Goal: Task Accomplishment & Management: Manage account settings

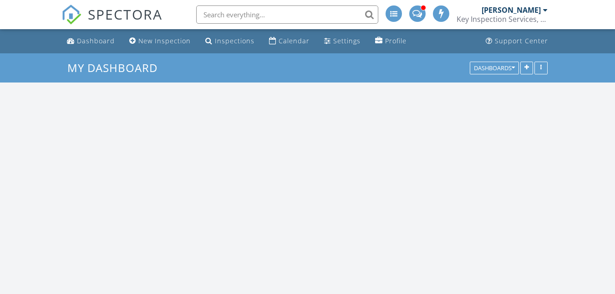
scroll to position [752, 630]
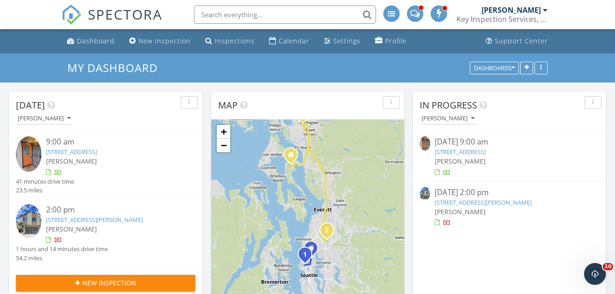
click at [100, 218] on link "[STREET_ADDRESS][PERSON_NAME]" at bounding box center [94, 219] width 97 height 8
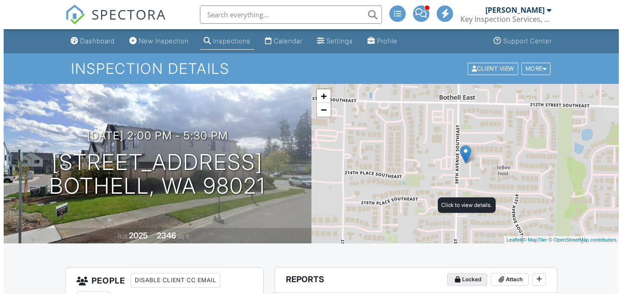
scroll to position [56, 0]
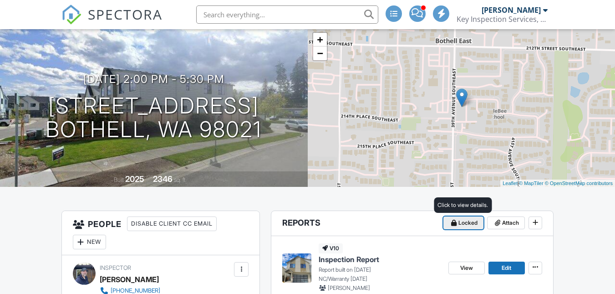
click at [456, 224] on span at bounding box center [454, 222] width 9 height 9
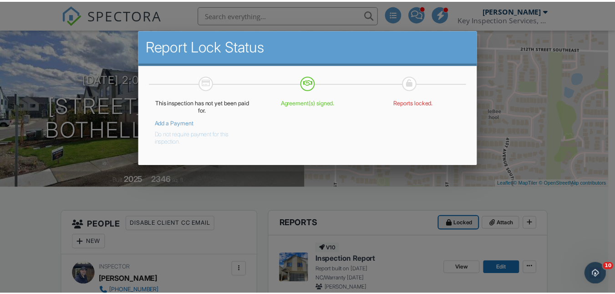
scroll to position [0, 0]
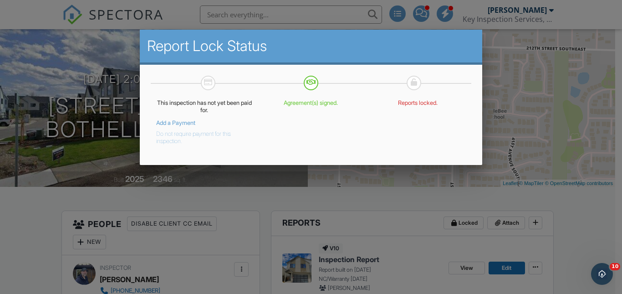
click at [264, 233] on div at bounding box center [311, 137] width 622 height 367
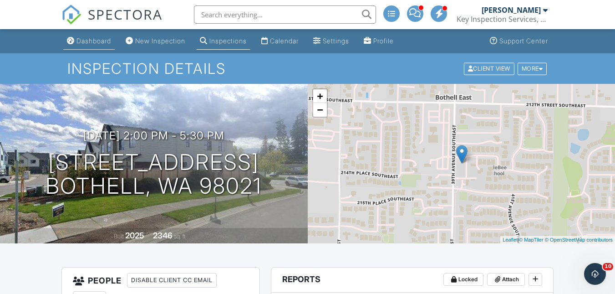
click at [91, 40] on div "Dashboard" at bounding box center [94, 41] width 35 height 8
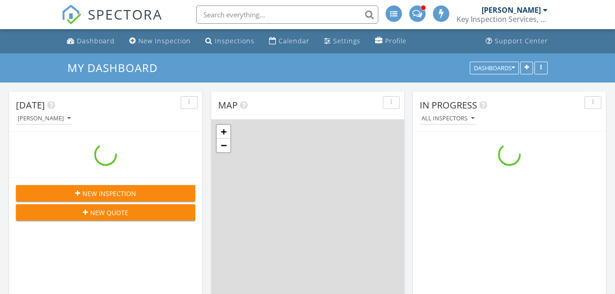
scroll to position [752, 630]
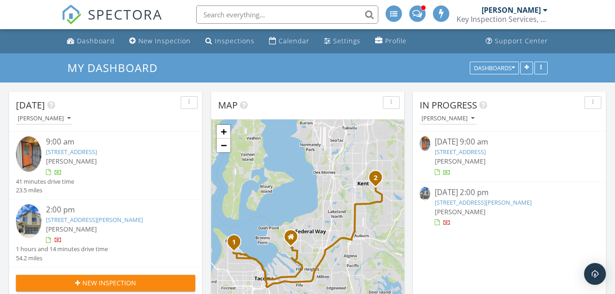
click at [97, 150] on link "16746 Country Club Dr B, Burlington, WA 98233" at bounding box center [71, 152] width 51 height 8
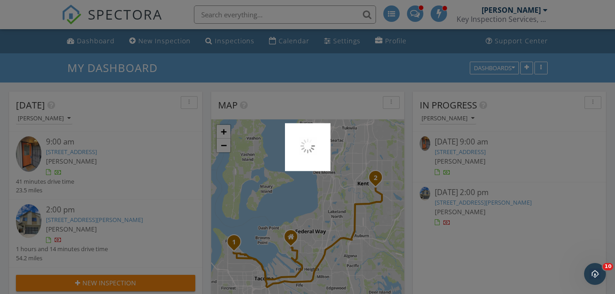
scroll to position [0, 0]
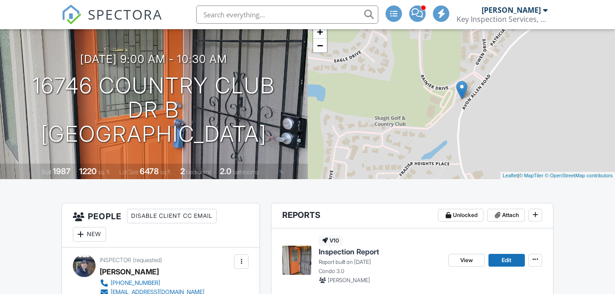
scroll to position [153, 0]
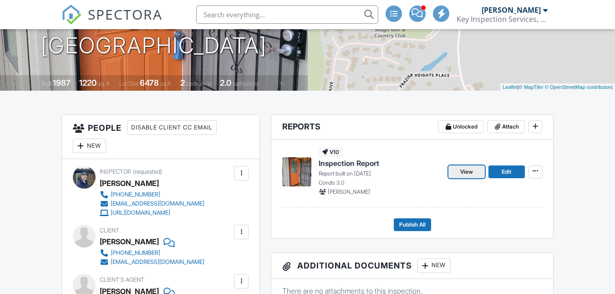
click at [461, 174] on span "View" at bounding box center [467, 171] width 13 height 9
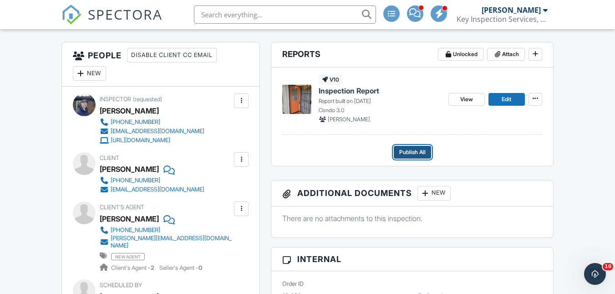
click at [416, 149] on span "Publish All" at bounding box center [412, 152] width 26 height 9
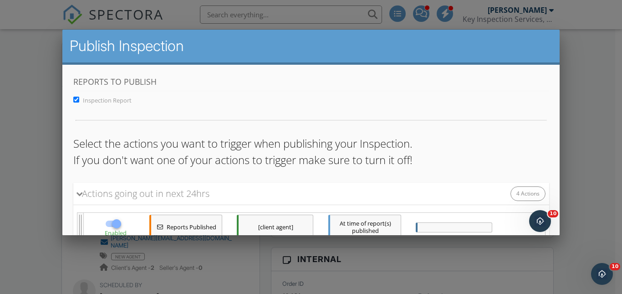
scroll to position [203, 0]
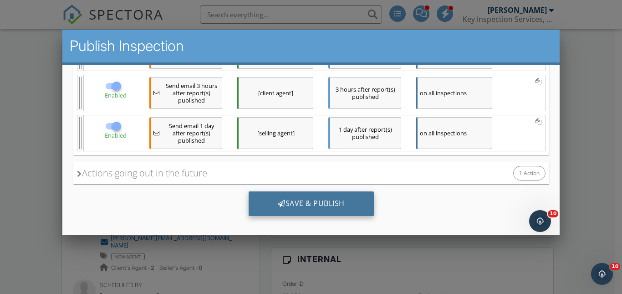
click at [315, 205] on div "Save & Publish" at bounding box center [310, 203] width 125 height 25
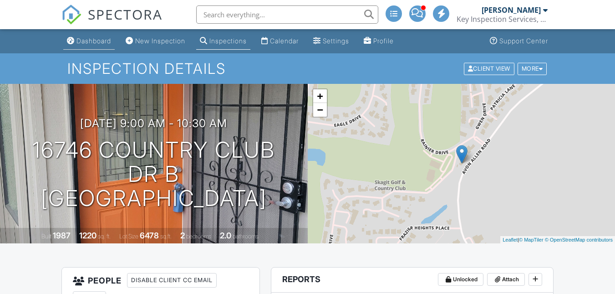
click at [98, 38] on div "Dashboard" at bounding box center [94, 41] width 35 height 8
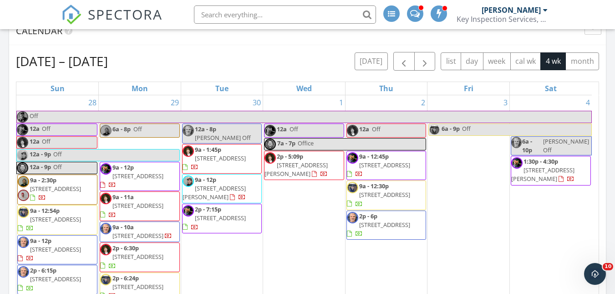
scroll to position [347, 0]
click at [573, 62] on button "month" at bounding box center [583, 62] width 34 height 18
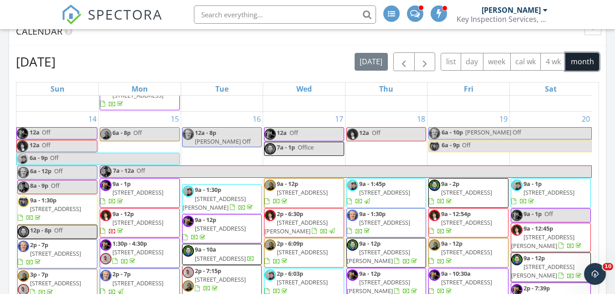
scroll to position [0, 0]
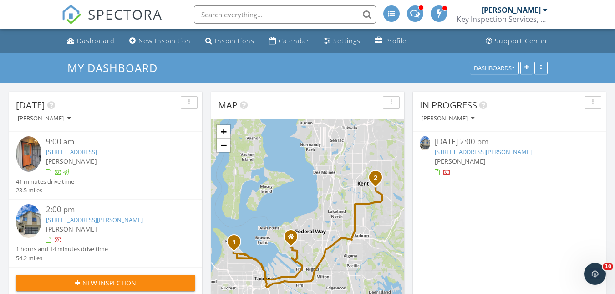
click at [95, 220] on link "21402 39th Dr SE A, Bothell, WA 98021" at bounding box center [94, 219] width 97 height 8
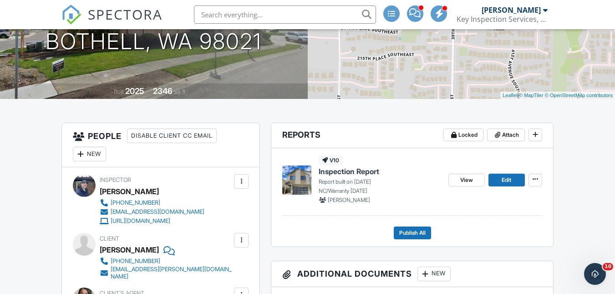
scroll to position [145, 0]
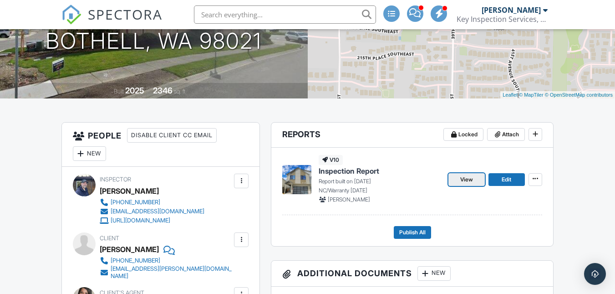
click at [456, 183] on link "View" at bounding box center [467, 179] width 36 height 13
click at [407, 230] on span "Publish All" at bounding box center [412, 232] width 26 height 9
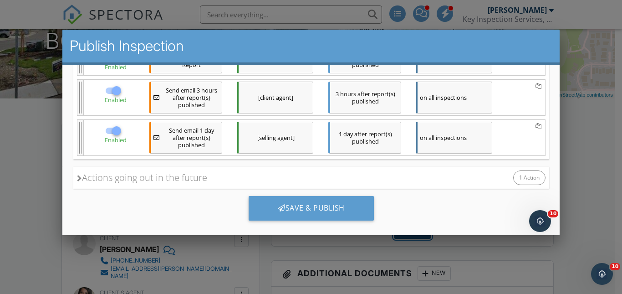
scroll to position [203, 0]
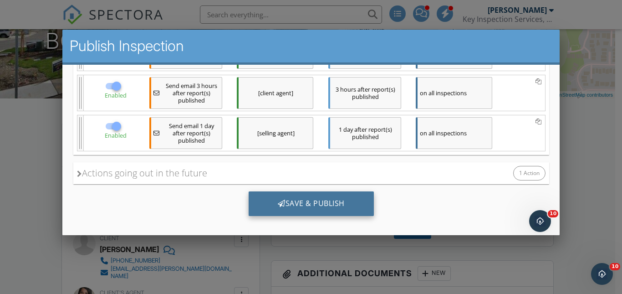
click at [323, 196] on div "Save & Publish" at bounding box center [310, 203] width 125 height 25
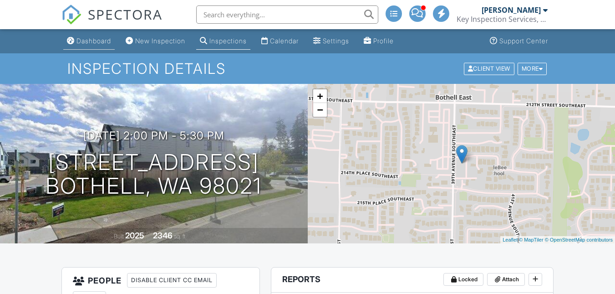
drag, startPoint x: 0, startPoint y: 0, endPoint x: 100, endPoint y: 40, distance: 107.9
click at [100, 40] on div "Dashboard" at bounding box center [94, 41] width 35 height 8
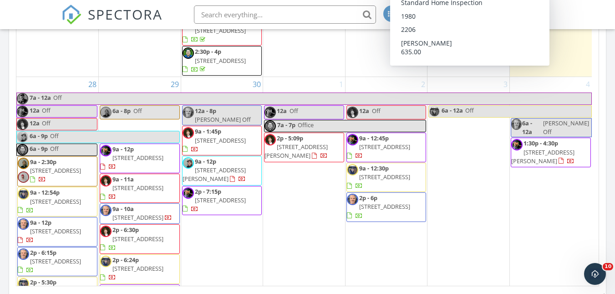
scroll to position [1303, 0]
